Goal: Information Seeking & Learning: Learn about a topic

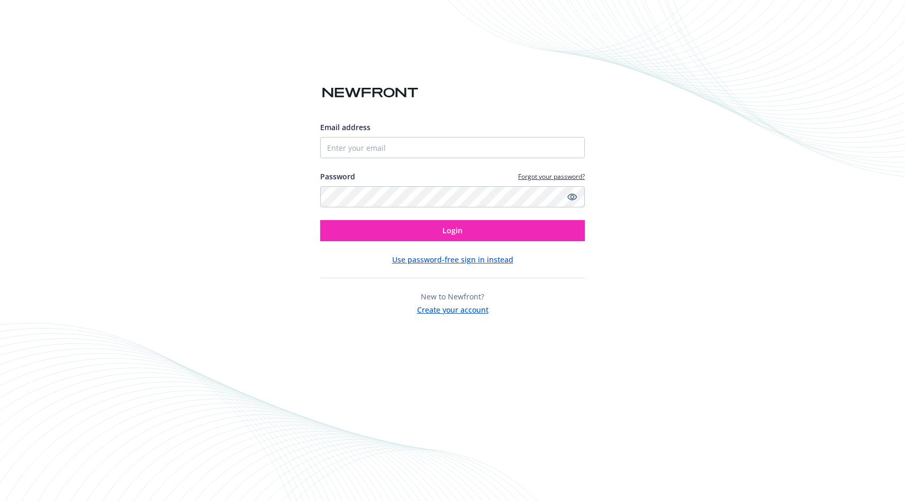
drag, startPoint x: 0, startPoint y: 0, endPoint x: 442, endPoint y: 152, distance: 467.7
click at [442, 152] on input "Email address" at bounding box center [452, 147] width 265 height 21
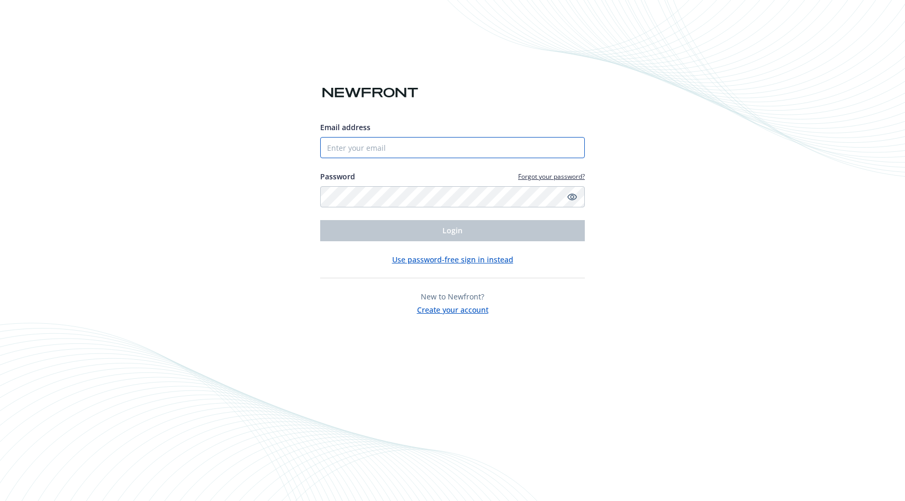
click at [442, 152] on input "Email address" at bounding box center [452, 147] width 265 height 21
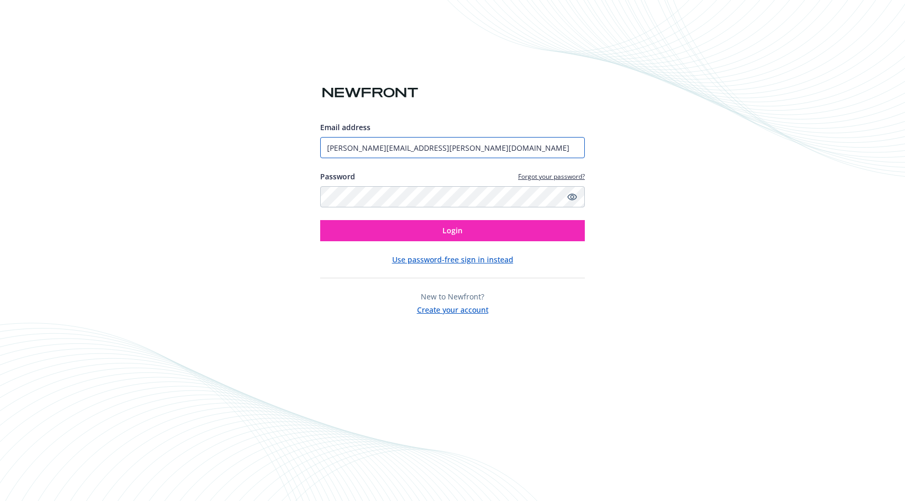
type input "[PERSON_NAME][EMAIL_ADDRESS][PERSON_NAME][DOMAIN_NAME]"
click at [320, 220] on button "Login" at bounding box center [452, 230] width 265 height 21
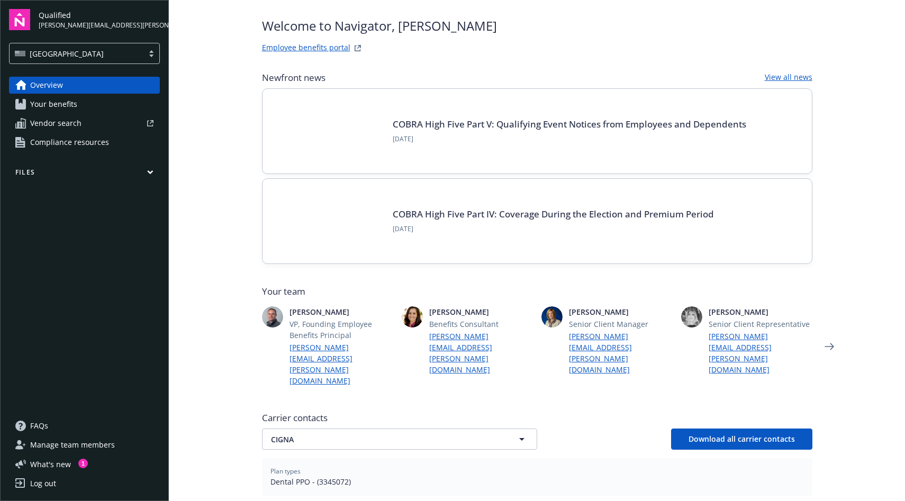
scroll to position [31, 0]
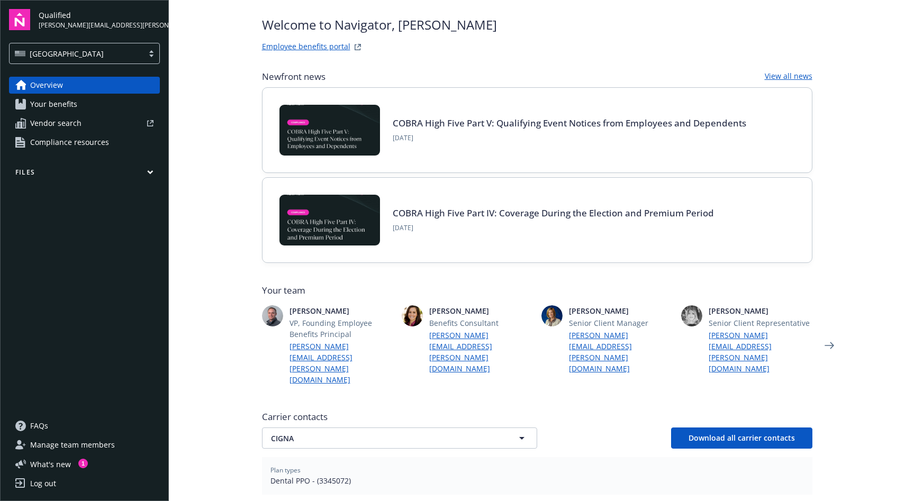
click at [73, 102] on span "Your benefits" at bounding box center [53, 104] width 47 height 17
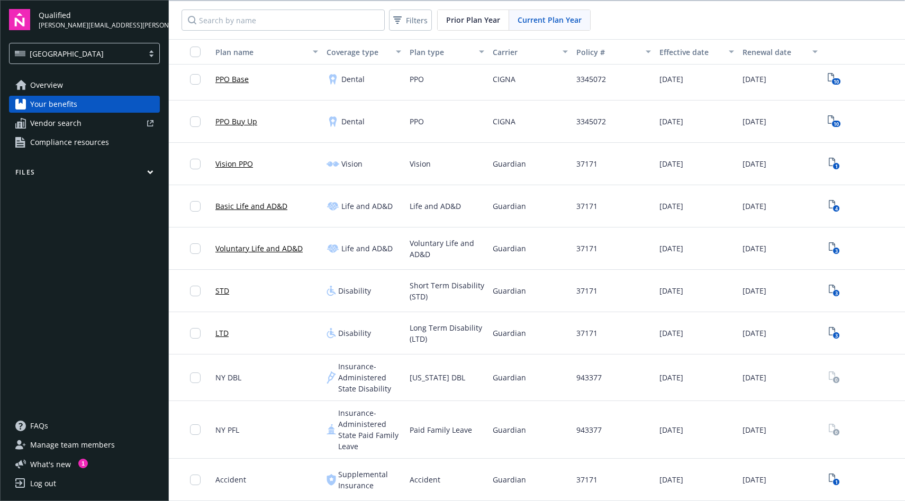
scroll to position [223, 0]
click at [261, 200] on link "Basic Life and AD&D" at bounding box center [251, 205] width 72 height 11
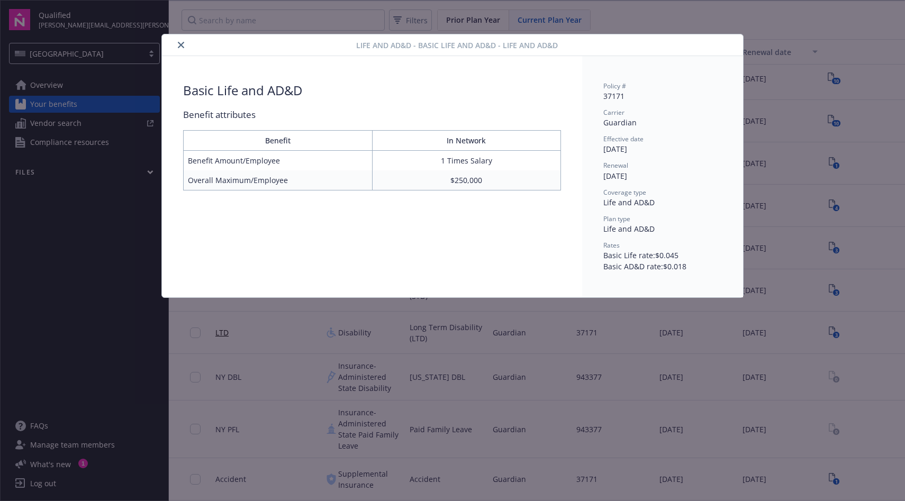
click at [178, 45] on icon "close" at bounding box center [181, 45] width 6 height 6
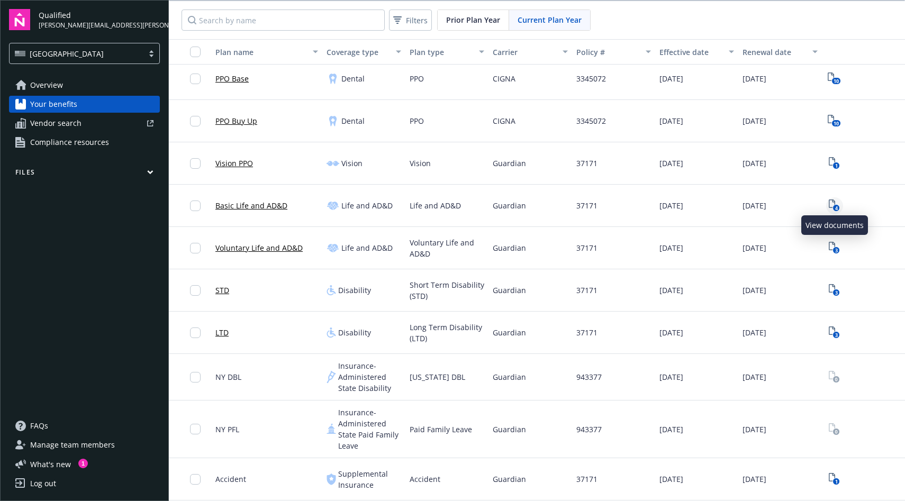
click at [830, 200] on icon "4" at bounding box center [834, 205] width 11 height 12
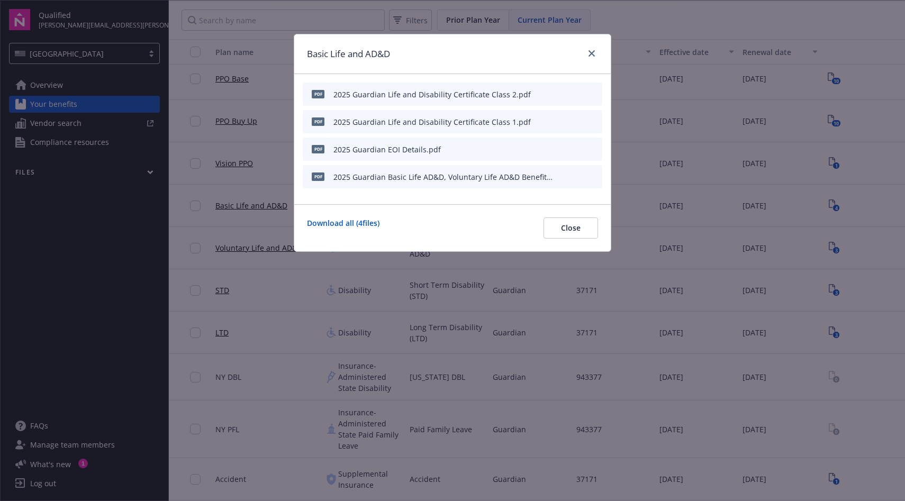
click at [430, 151] on div "2025 Guardian EOI Details.pdf" at bounding box center [386, 149] width 107 height 11
click at [592, 175] on icon "preview file" at bounding box center [592, 176] width 10 height 7
click at [557, 230] on button "Close" at bounding box center [570, 227] width 55 height 21
